Goal: Check status: Check status

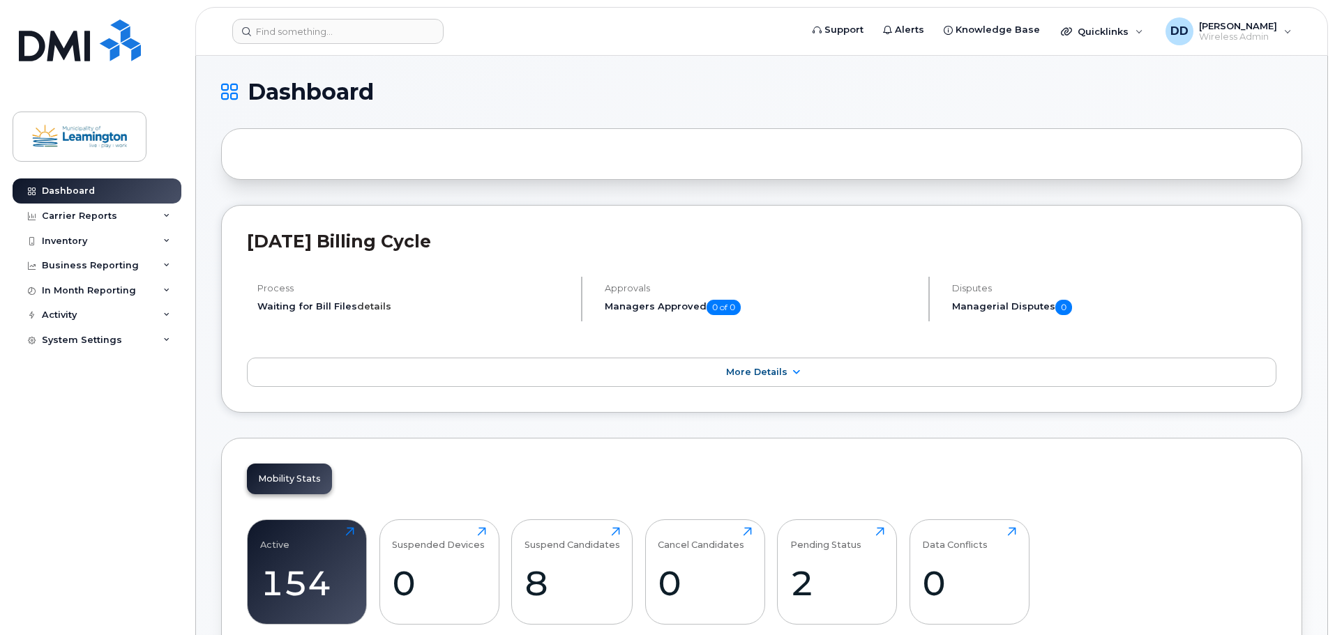
click at [376, 307] on link "details" at bounding box center [374, 306] width 34 height 11
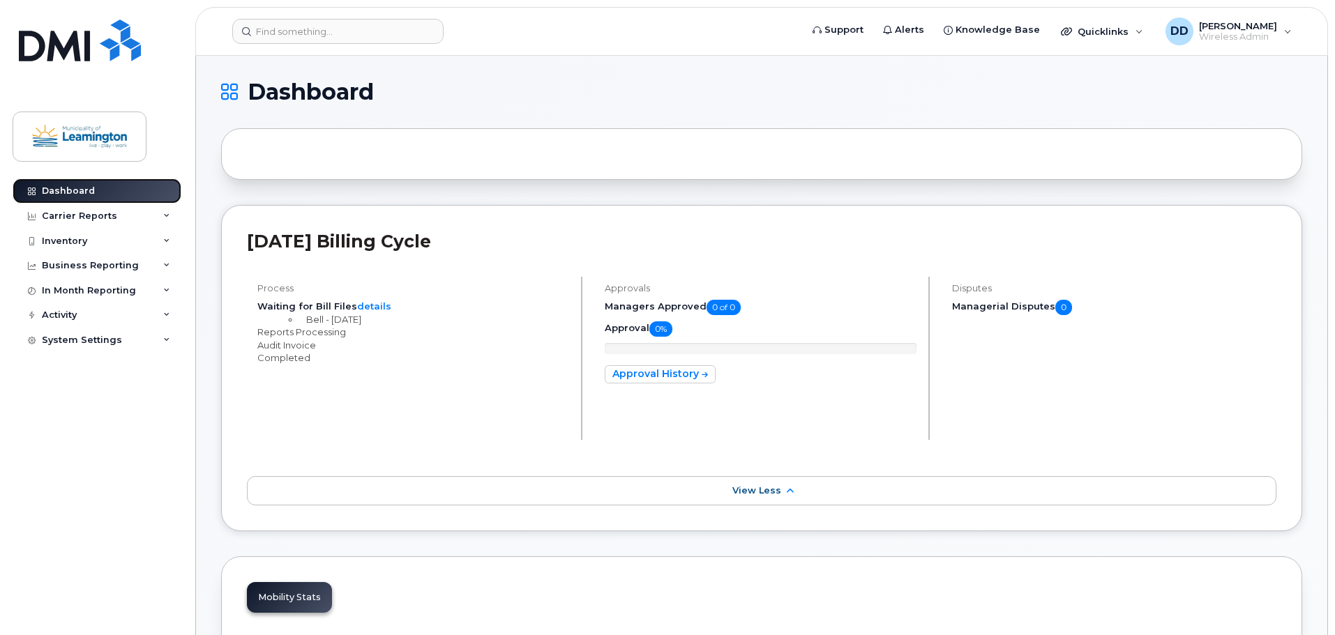
click at [68, 186] on div "Dashboard" at bounding box center [68, 191] width 53 height 11
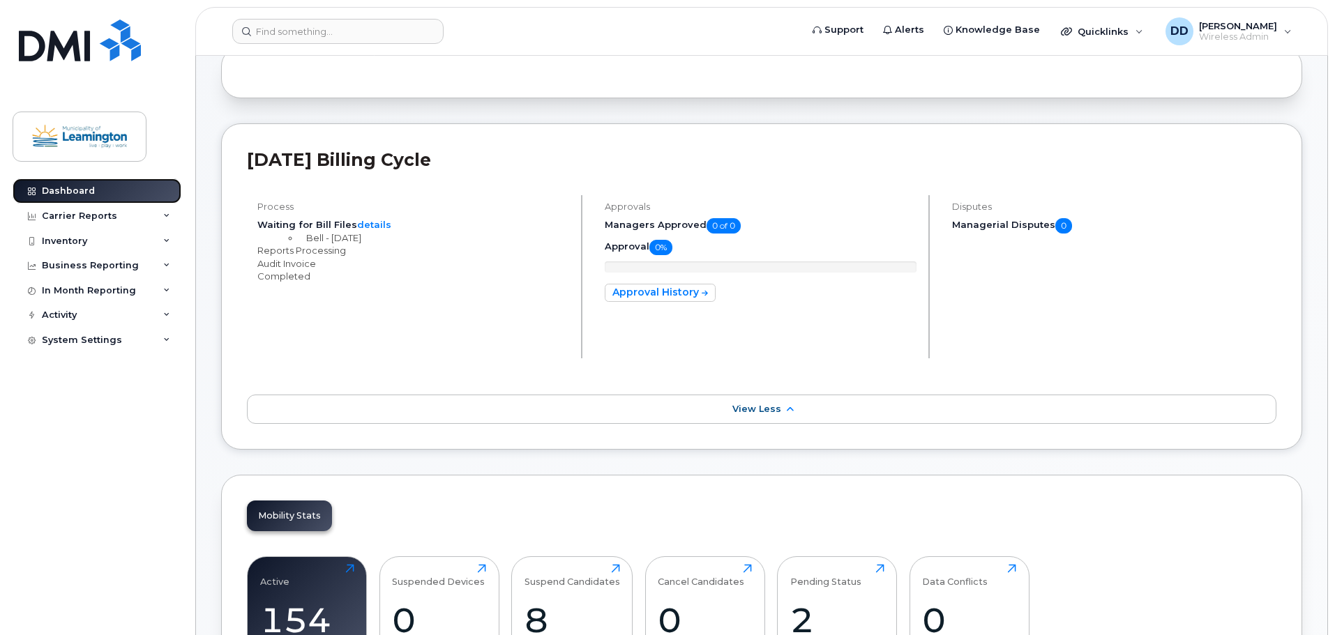
scroll to position [209, 0]
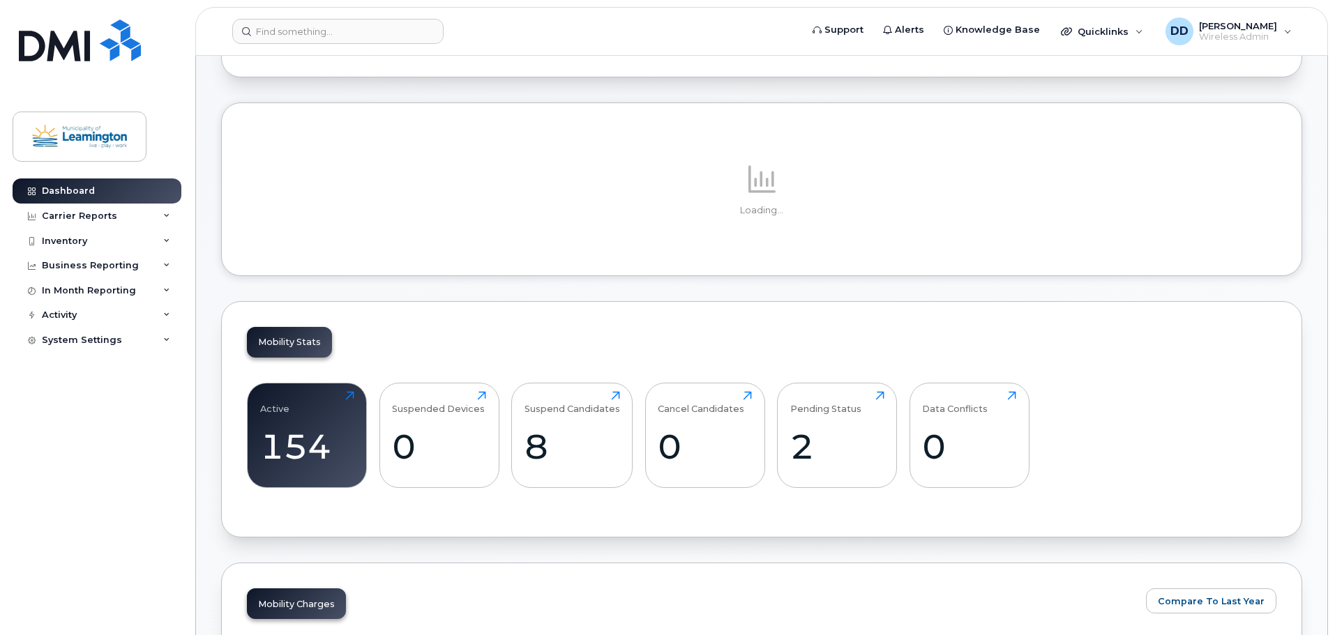
scroll to position [286, 0]
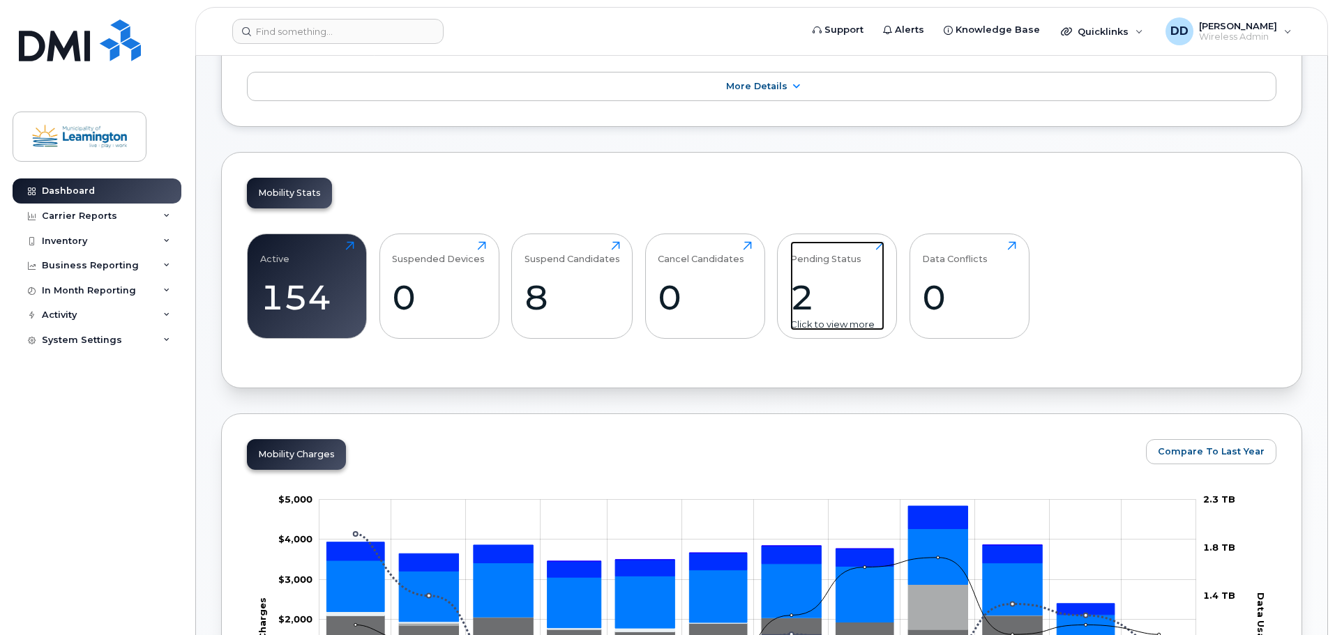
click at [852, 299] on div "2" at bounding box center [837, 297] width 94 height 41
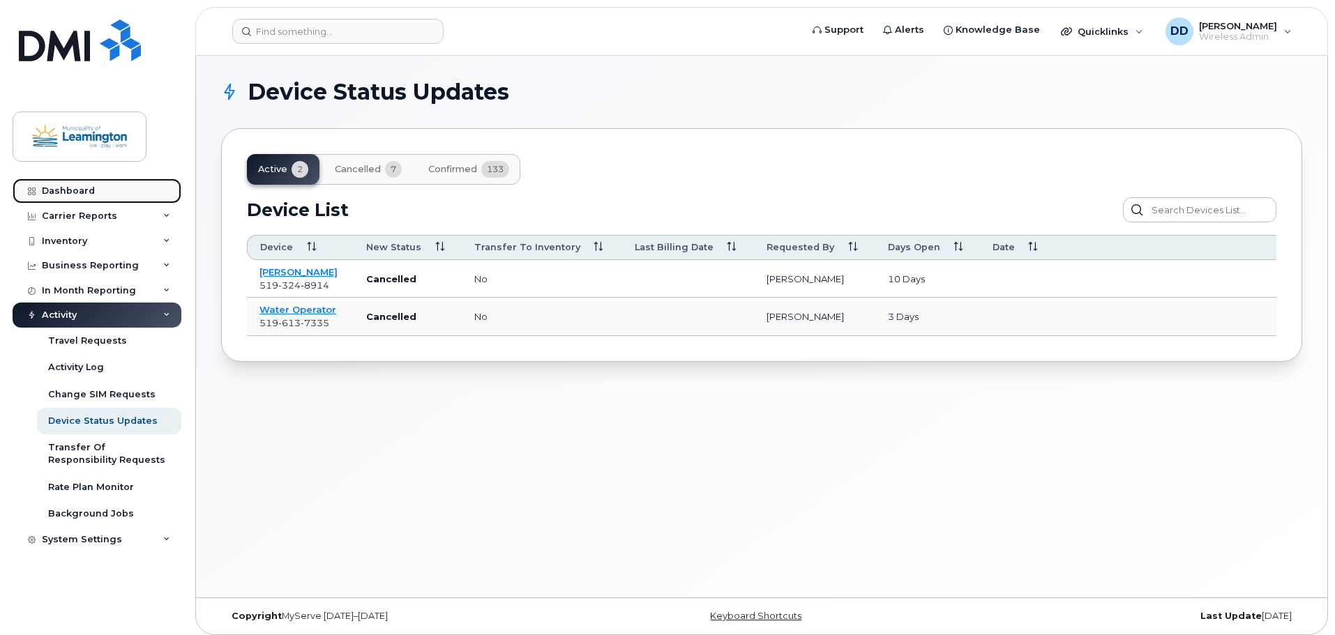
click at [74, 185] on link "Dashboard" at bounding box center [97, 191] width 169 height 25
